Goal: Transaction & Acquisition: Purchase product/service

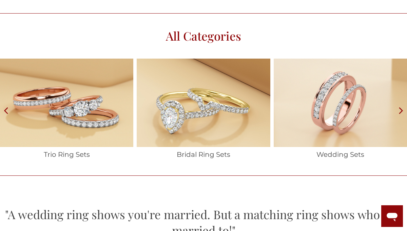
scroll to position [917, 0]
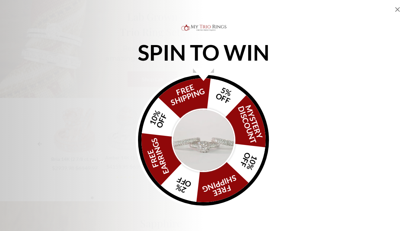
scroll to position [1181, 0]
click at [196, 145] on img "Alia popup" at bounding box center [204, 140] width 64 height 64
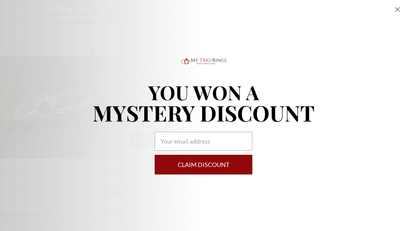
scroll to position [1338, 0]
click at [225, 144] on input "Alia popup" at bounding box center [204, 141] width 98 height 19
type input "[EMAIL_ADDRESS][DOMAIN_NAME]"
click at [193, 163] on button "Claim DISCOUNT" at bounding box center [204, 165] width 98 height 20
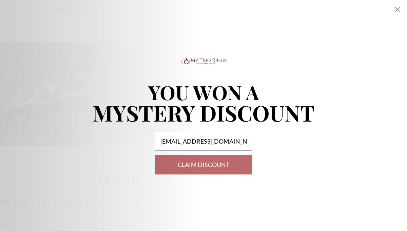
select select "US"
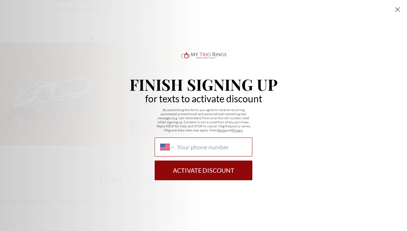
click at [189, 148] on input "International [GEOGRAPHIC_DATA] [GEOGRAPHIC_DATA] [GEOGRAPHIC_DATA] [GEOGRAPHIC…" at bounding box center [211, 146] width 69 height 7
type input "[PHONE_NUMBER]"
click at [203, 168] on button "Activate Discount" at bounding box center [204, 171] width 98 height 20
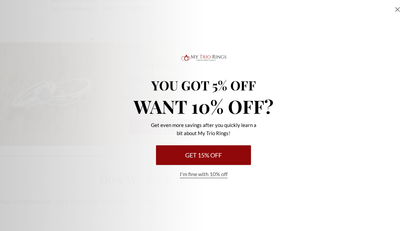
click at [197, 175] on button "I'm fine with 10% off" at bounding box center [204, 175] width 48 height 8
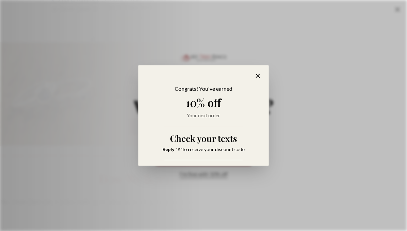
click at [258, 76] on icon "Alia popup" at bounding box center [258, 76] width 4 height 4
select select "US"
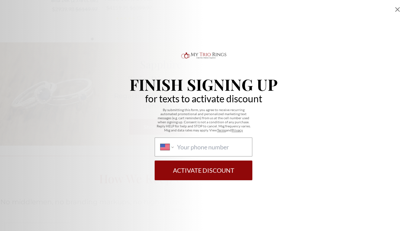
scroll to position [901, 0]
click at [210, 169] on button "Activate Discount" at bounding box center [204, 171] width 98 height 20
